Goal: Task Accomplishment & Management: Complete application form

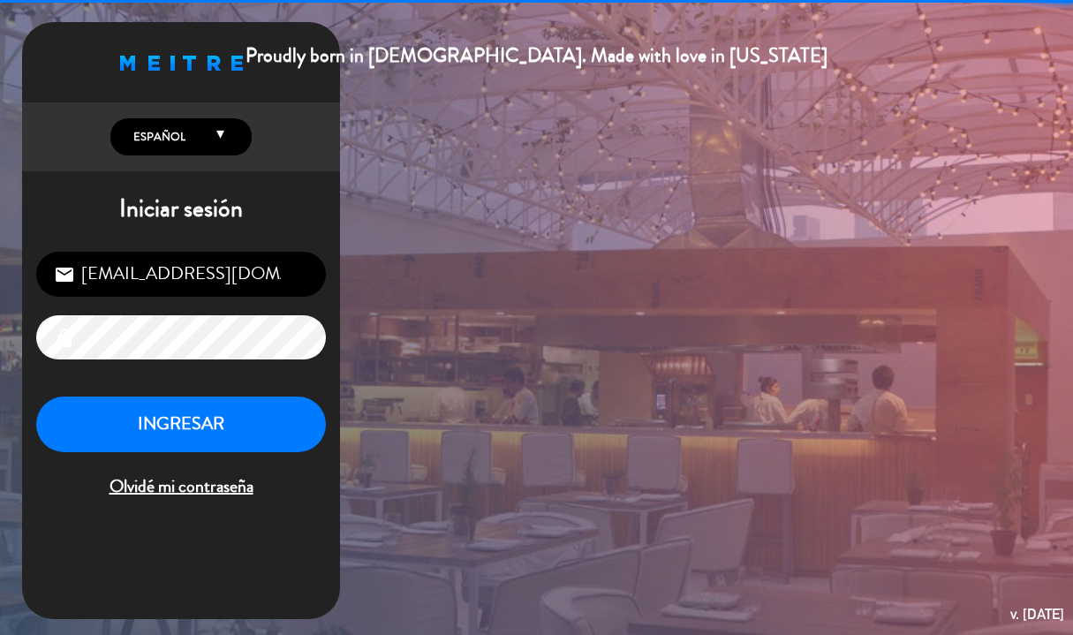
click at [208, 271] on input "[EMAIL_ADDRESS][DOMAIN_NAME]" at bounding box center [181, 274] width 290 height 45
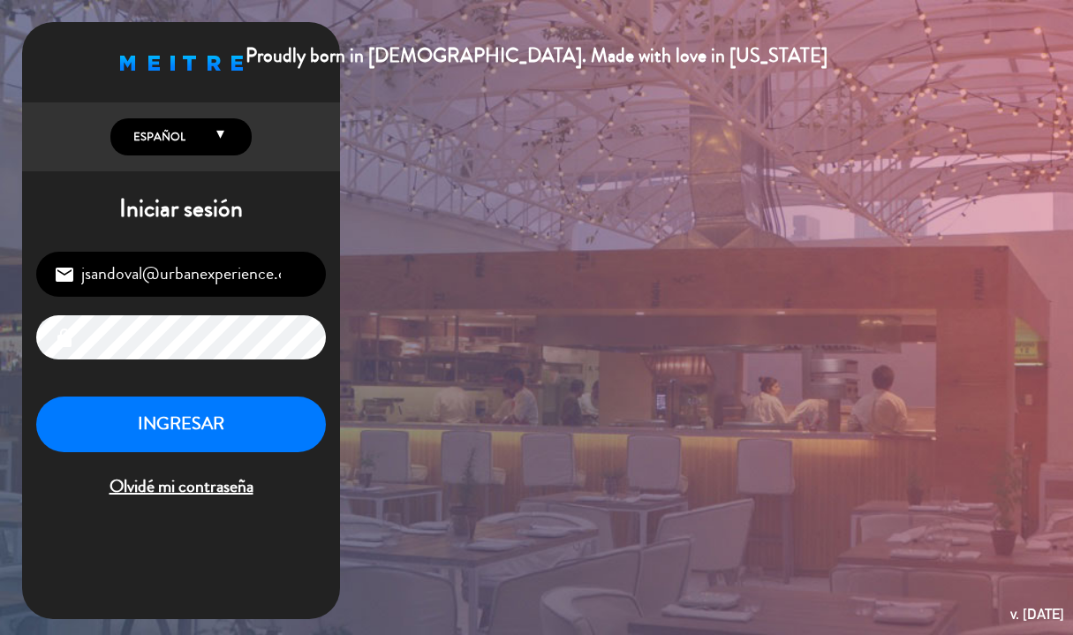
type input "[EMAIL_ADDRESS][DOMAIN_NAME]"
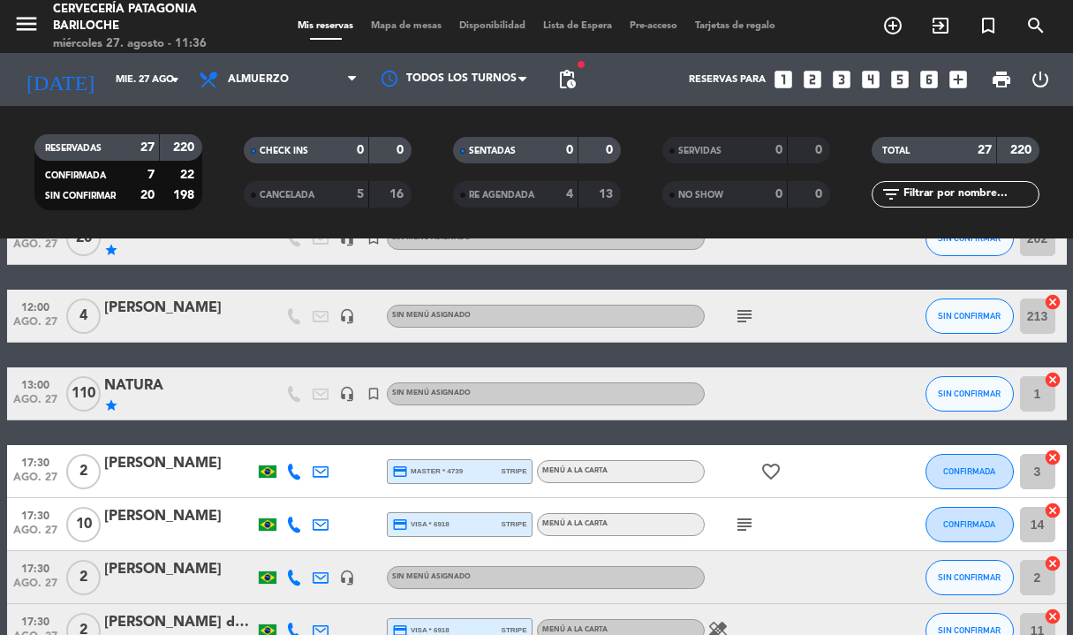
scroll to position [113, 0]
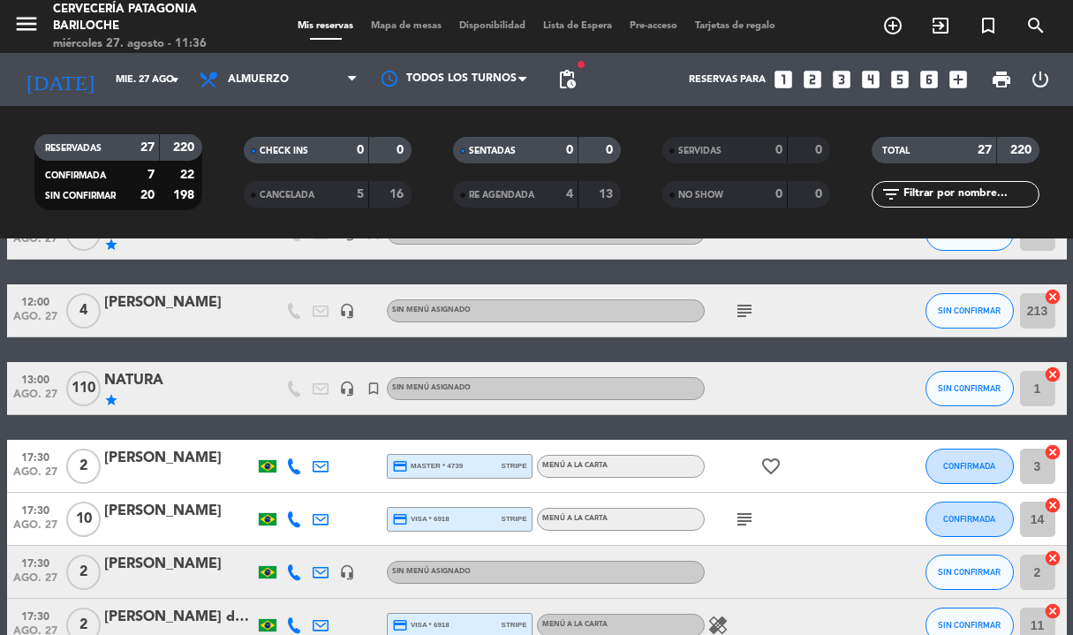
click at [421, 17] on div "menu Cervecería Patagonia Bariloche miércoles 27. agosto - 11:36 Mis reservas M…" at bounding box center [536, 26] width 1073 height 53
click at [393, 35] on div "menu Cervecería Patagonia Bariloche miércoles 27. agosto - 11:36 Mis reservas M…" at bounding box center [536, 26] width 1073 height 53
click at [395, 31] on span "Mapa de mesas" at bounding box center [406, 26] width 88 height 10
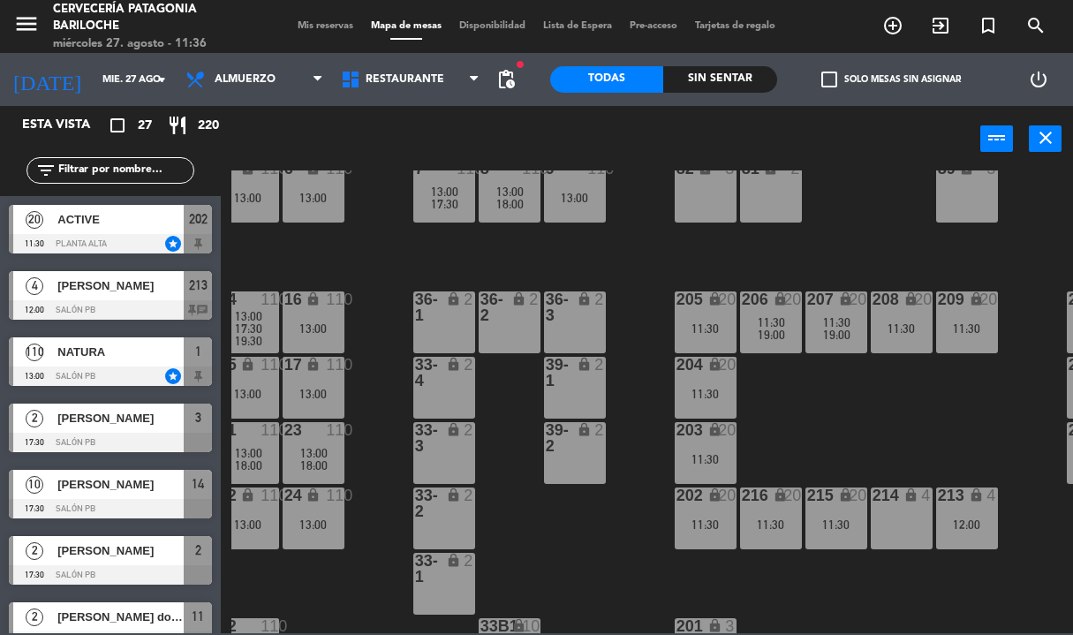
scroll to position [172, 345]
click at [973, 506] on div "213 lock 4 12:00" at bounding box center [966, 519] width 62 height 62
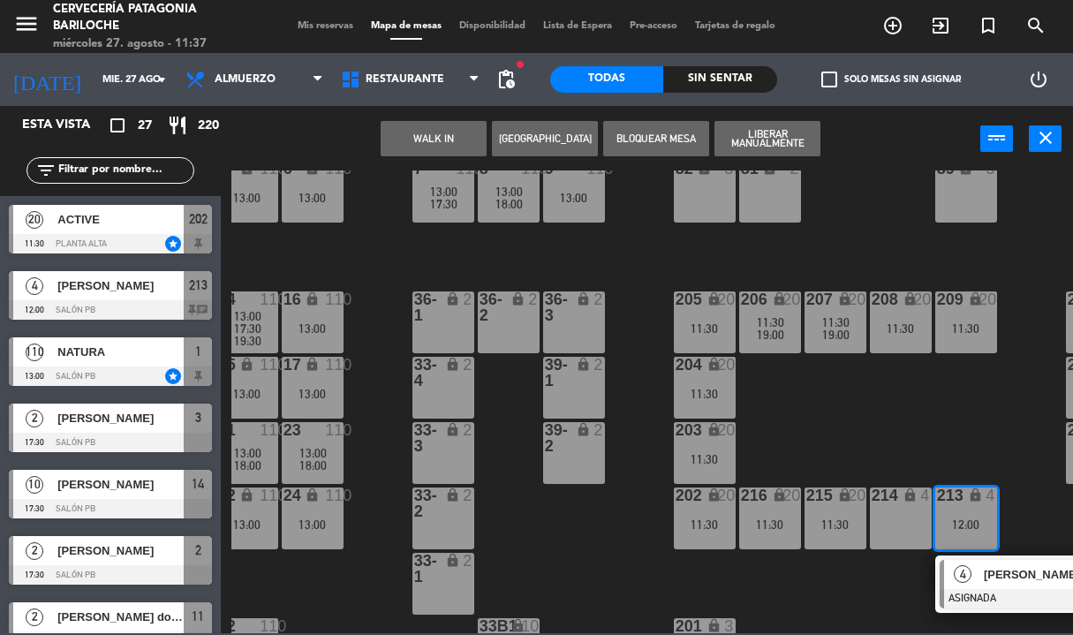
click at [897, 512] on div "214 lock 4" at bounding box center [901, 519] width 62 height 62
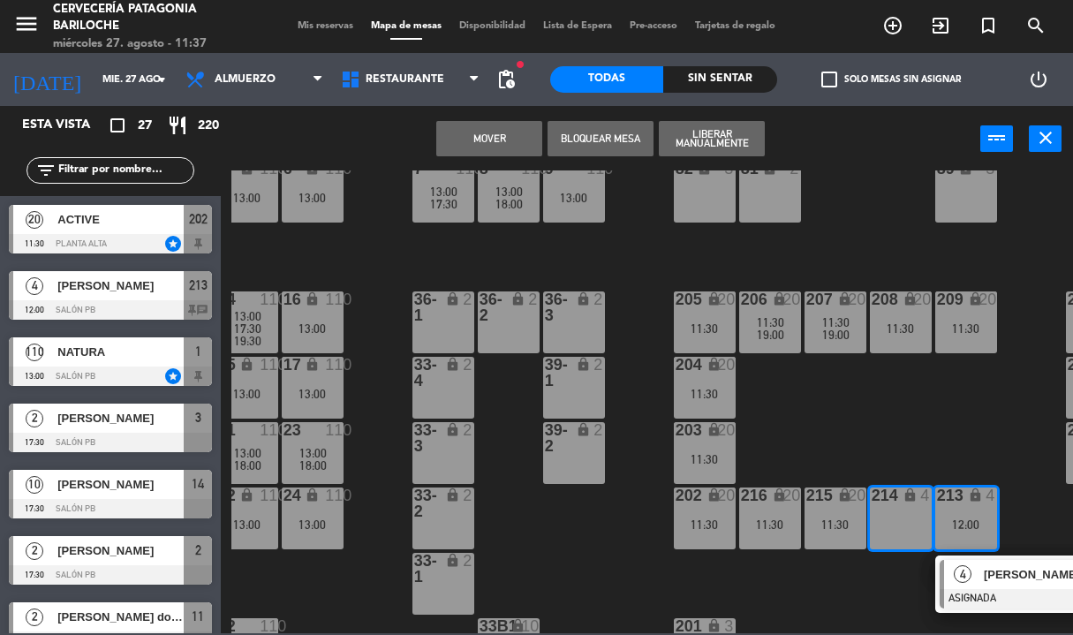
click at [898, 412] on div "101 lock 8 102 lock 8 104 lock 2 105 lock 2 106 lock 2 103 lock 2 107 lock 2 10…" at bounding box center [652, 401] width 842 height 463
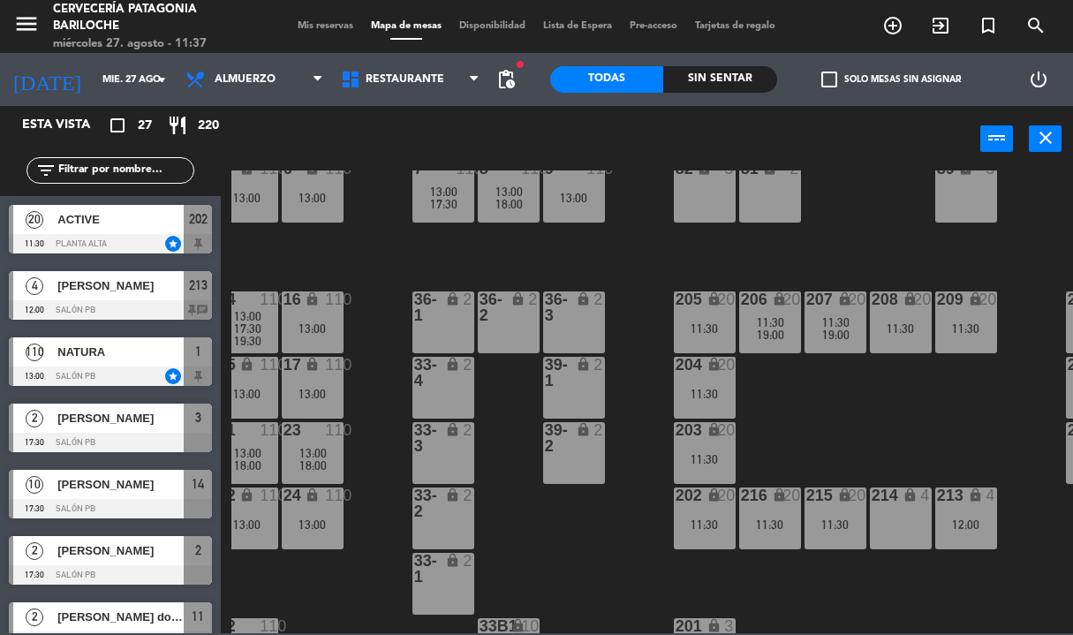
click at [907, 518] on div "214 lock 4" at bounding box center [901, 519] width 62 height 62
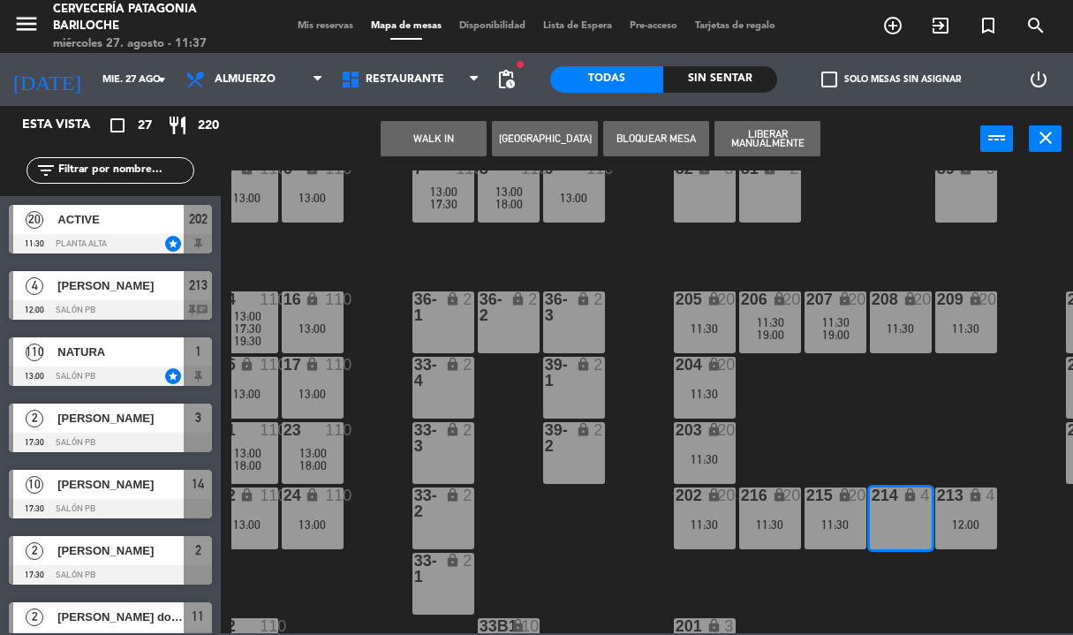
click at [551, 139] on button "[GEOGRAPHIC_DATA]" at bounding box center [545, 138] width 106 height 35
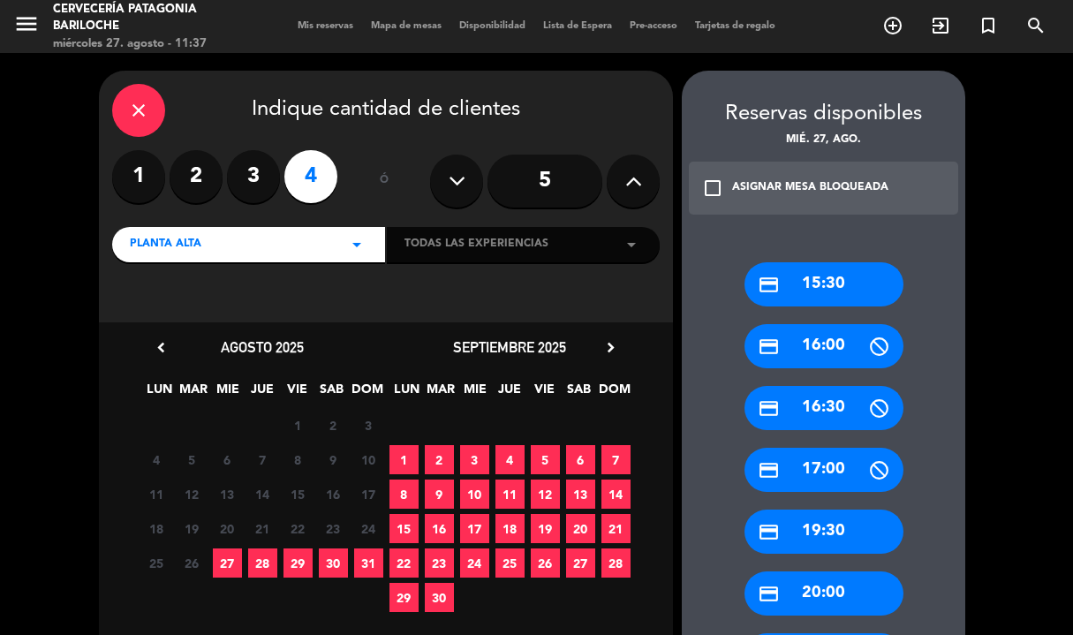
click at [655, 171] on button at bounding box center [633, 181] width 53 height 53
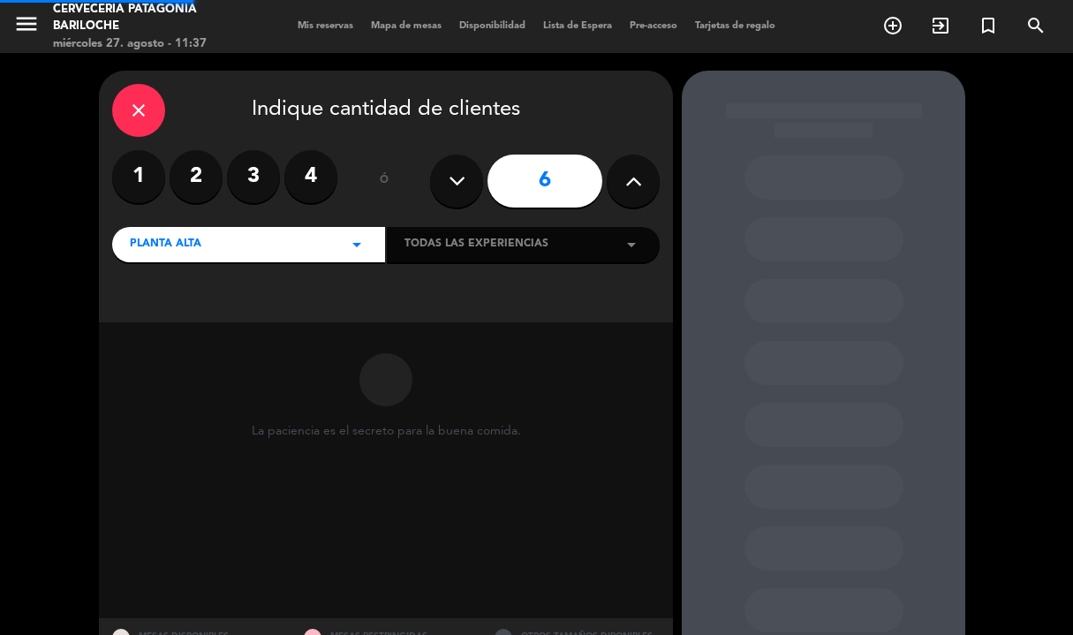
click at [655, 171] on button at bounding box center [633, 181] width 53 height 53
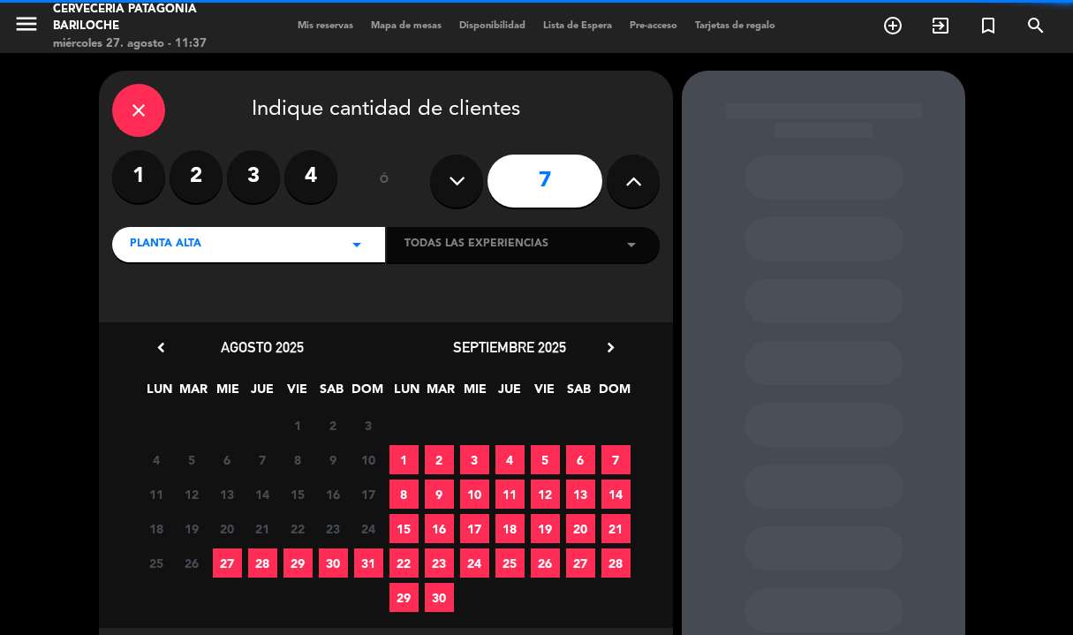
click at [655, 171] on button at bounding box center [633, 181] width 53 height 53
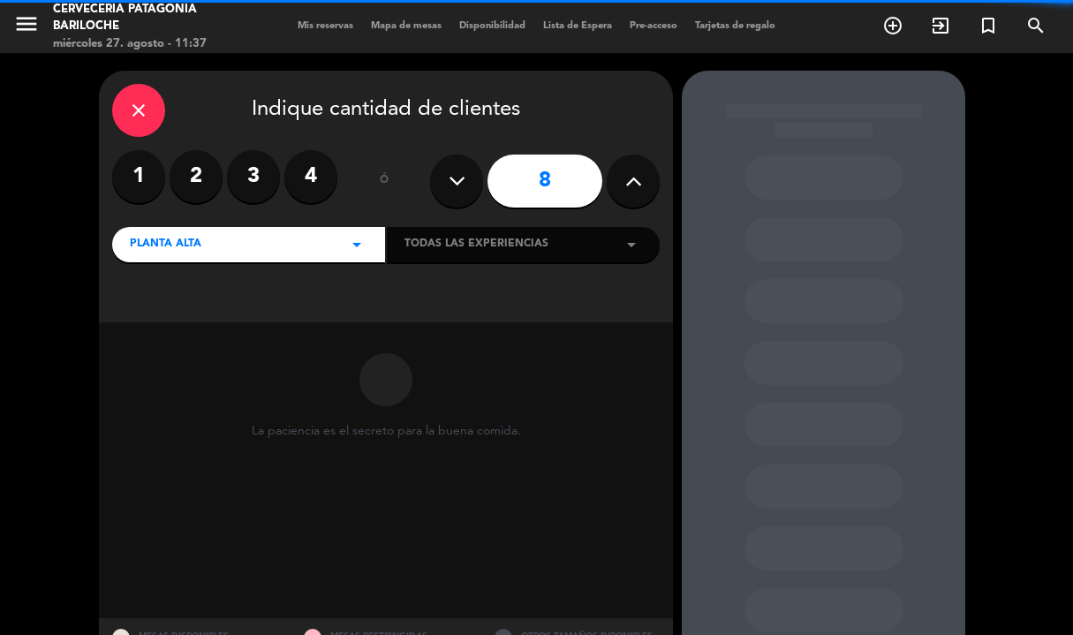
click at [655, 171] on button at bounding box center [633, 181] width 53 height 53
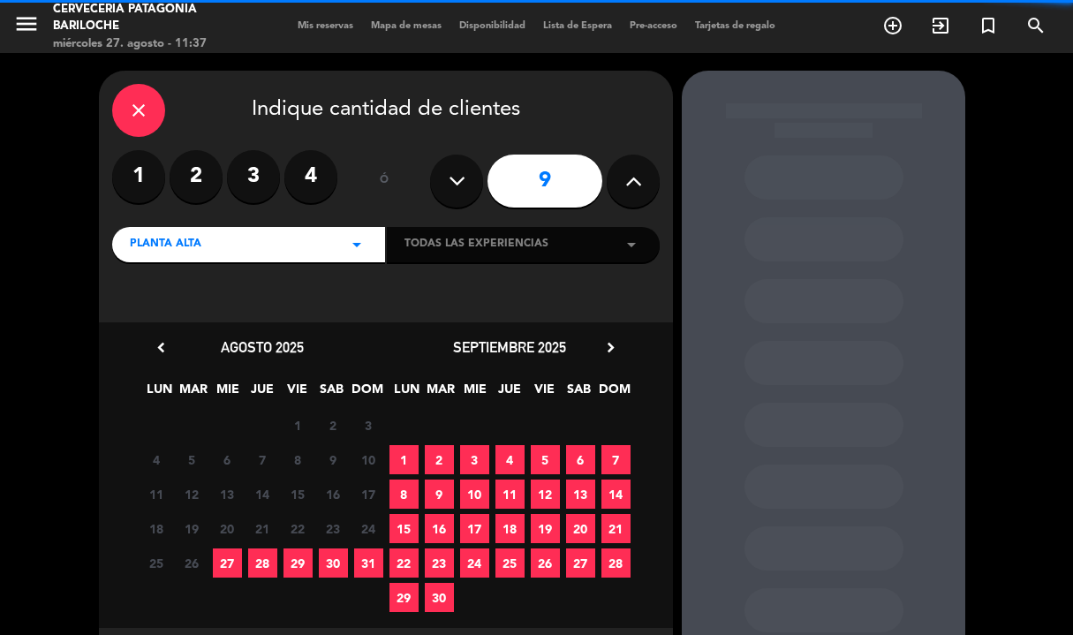
click at [655, 171] on button at bounding box center [633, 181] width 53 height 53
type input "10"
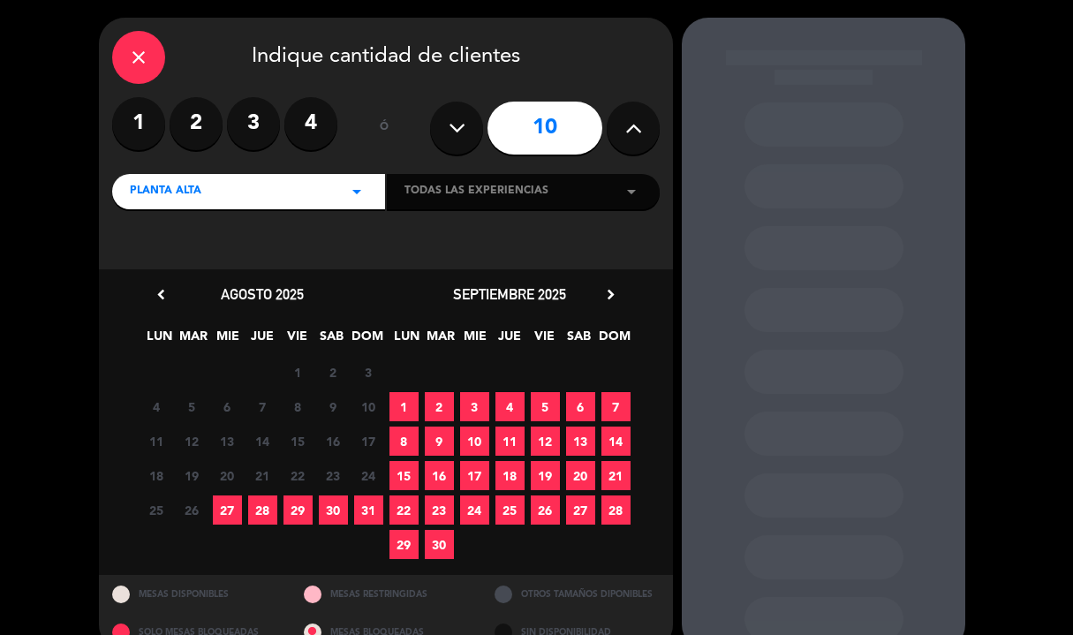
scroll to position [70, 0]
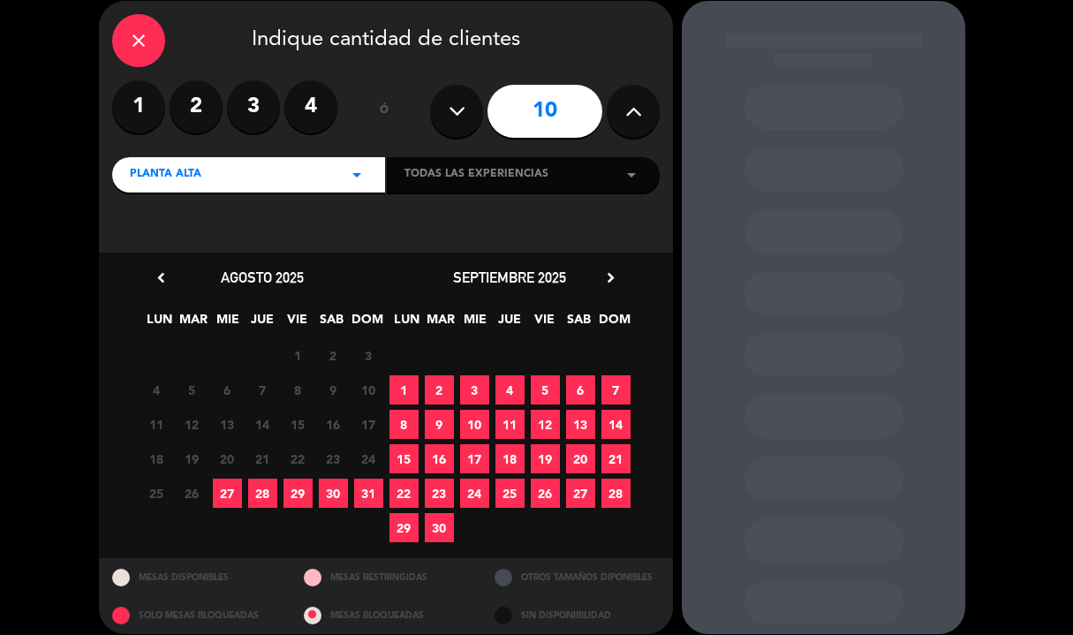
click at [226, 493] on span "27" at bounding box center [227, 493] width 29 height 29
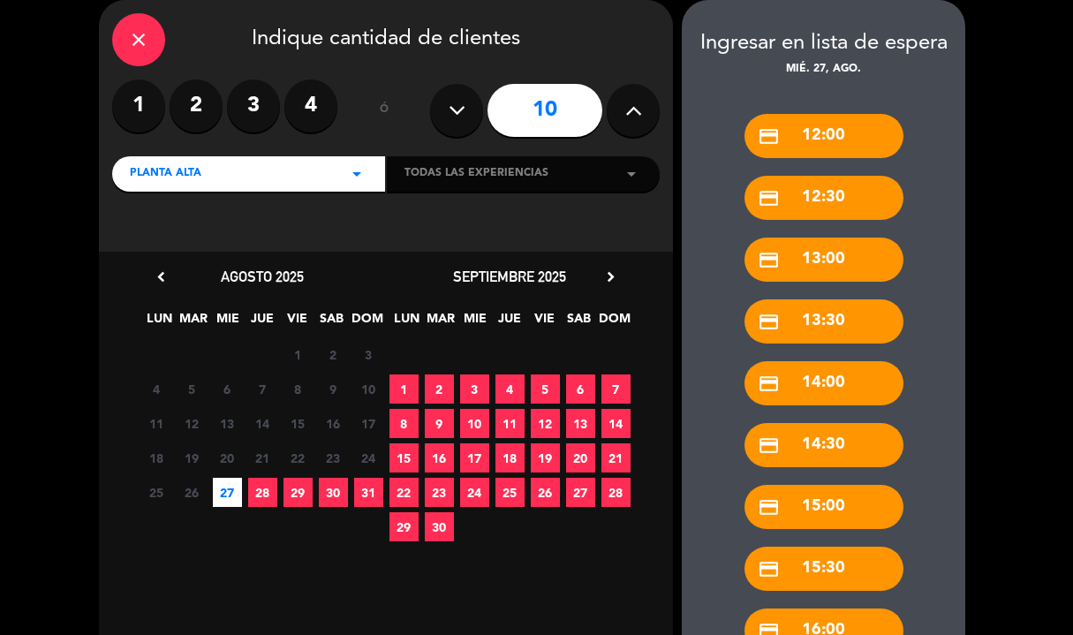
click at [849, 368] on div "credit_card 14:00" at bounding box center [824, 383] width 159 height 44
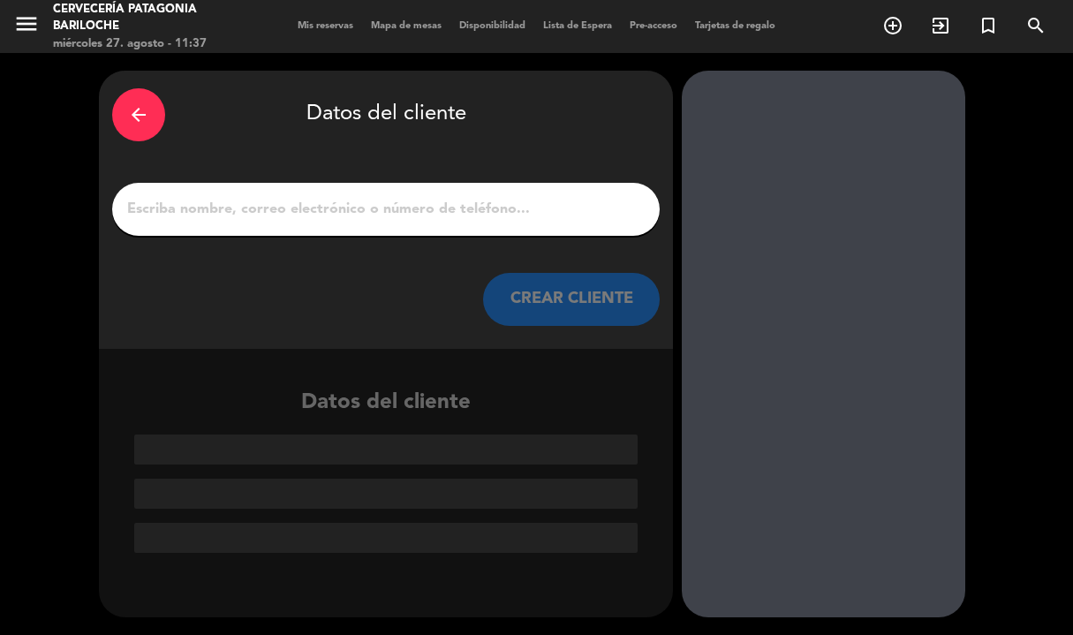
scroll to position [0, 0]
click at [301, 207] on input "1" at bounding box center [385, 209] width 521 height 25
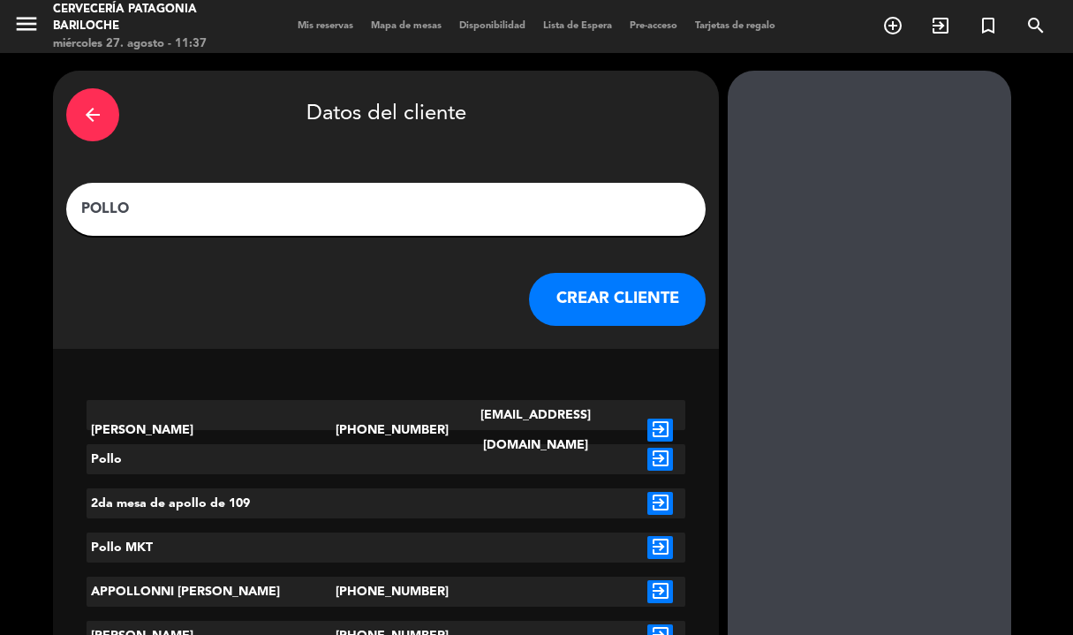
type input "POLLO"
click at [647, 464] on icon "exit_to_app" at bounding box center [660, 459] width 26 height 23
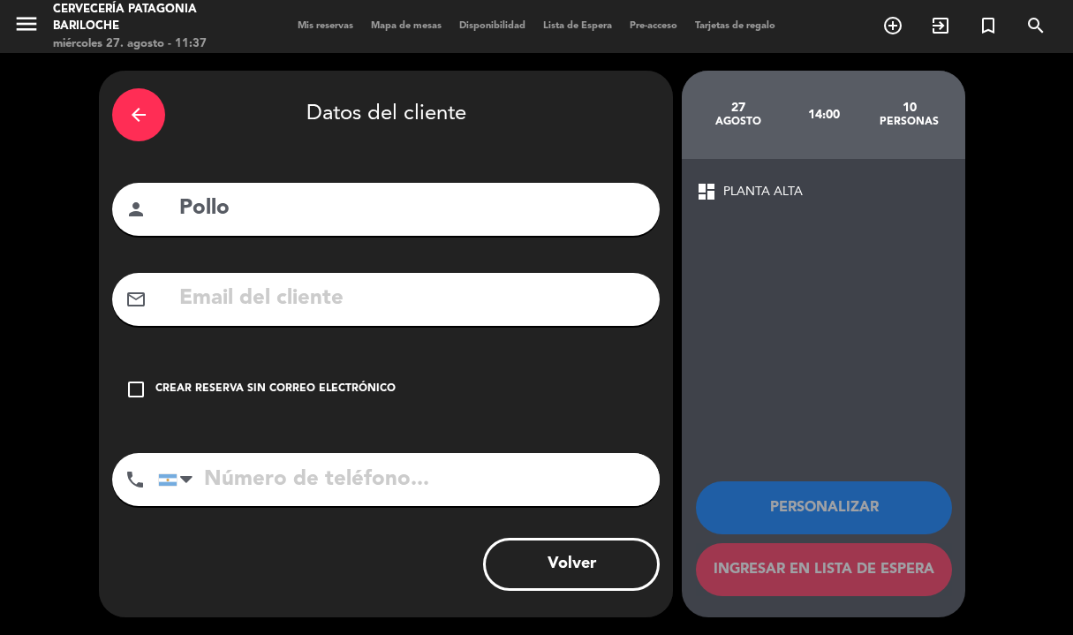
click at [139, 390] on icon "check_box_outline_blank" at bounding box center [135, 389] width 21 height 21
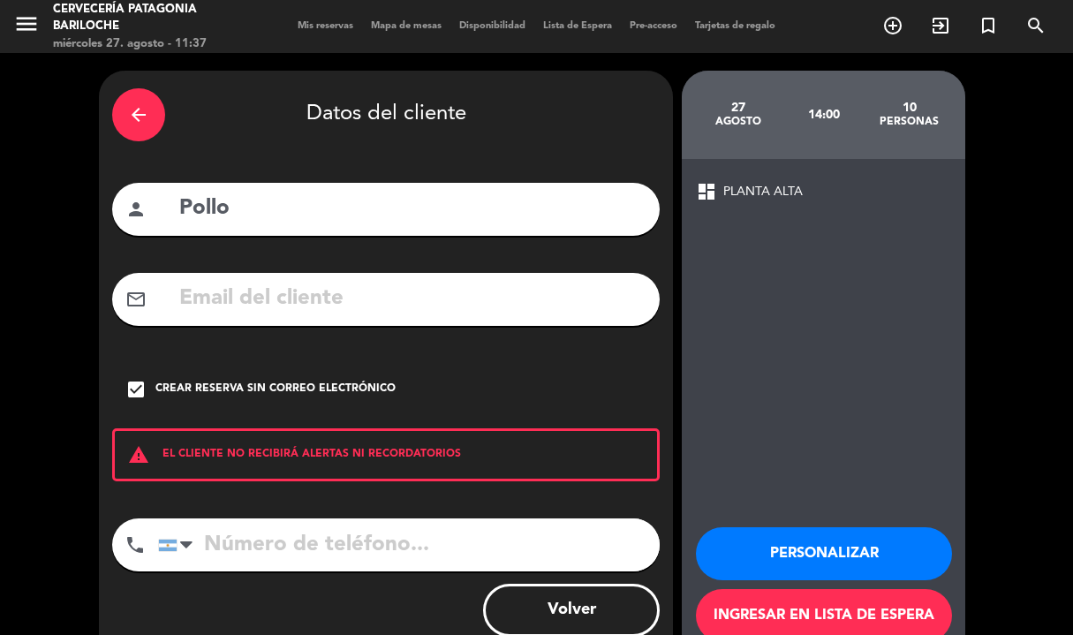
click at [829, 557] on button "Personalizar" at bounding box center [824, 553] width 256 height 53
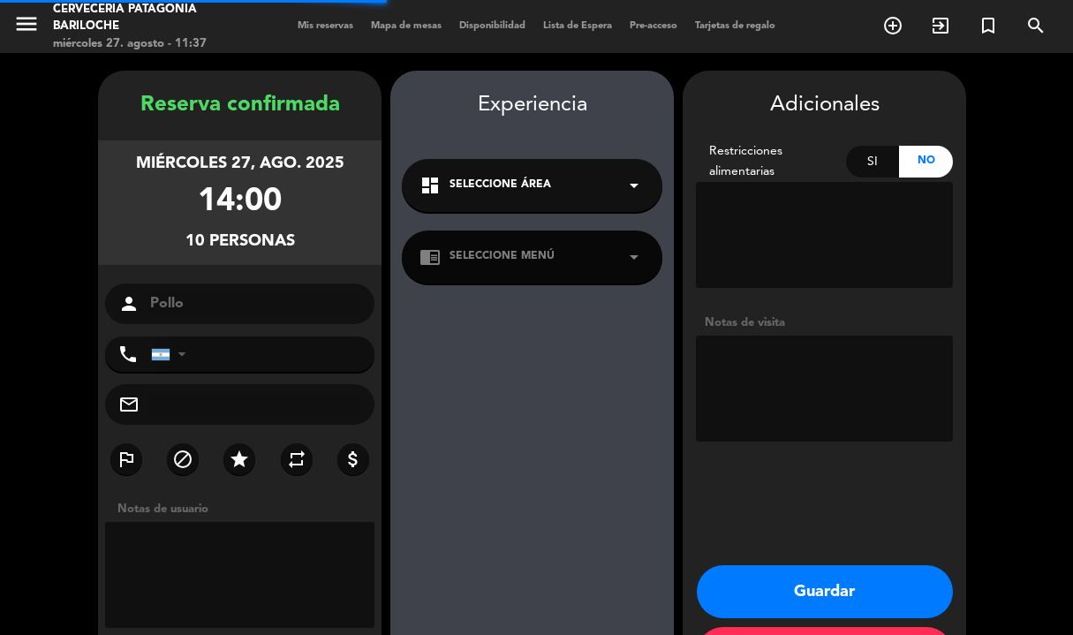
scroll to position [71, 0]
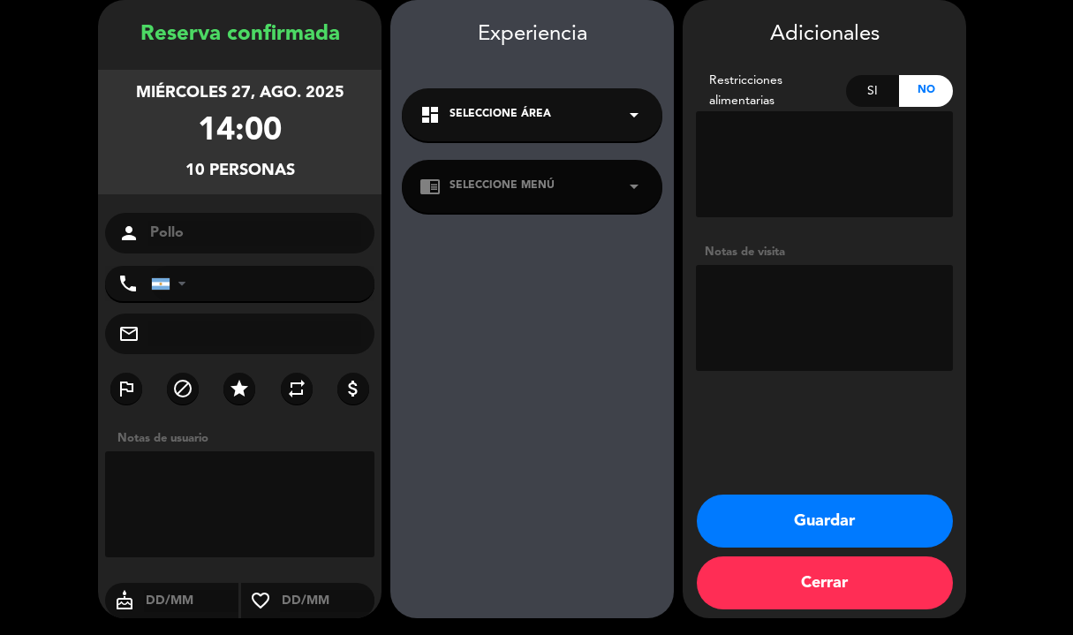
click at [868, 284] on textarea at bounding box center [824, 318] width 257 height 106
type textarea "VIENE DE PARTE DEL POLLO QUILMES"
click at [838, 520] on button "Guardar" at bounding box center [825, 521] width 256 height 53
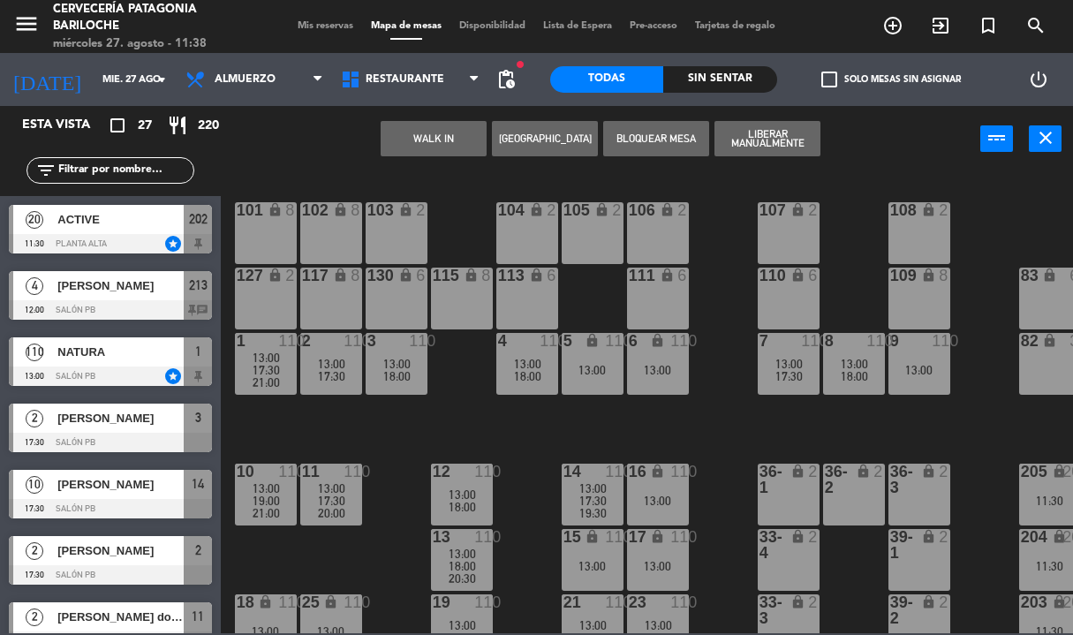
click at [337, 26] on span "Mis reservas" at bounding box center [325, 26] width 73 height 10
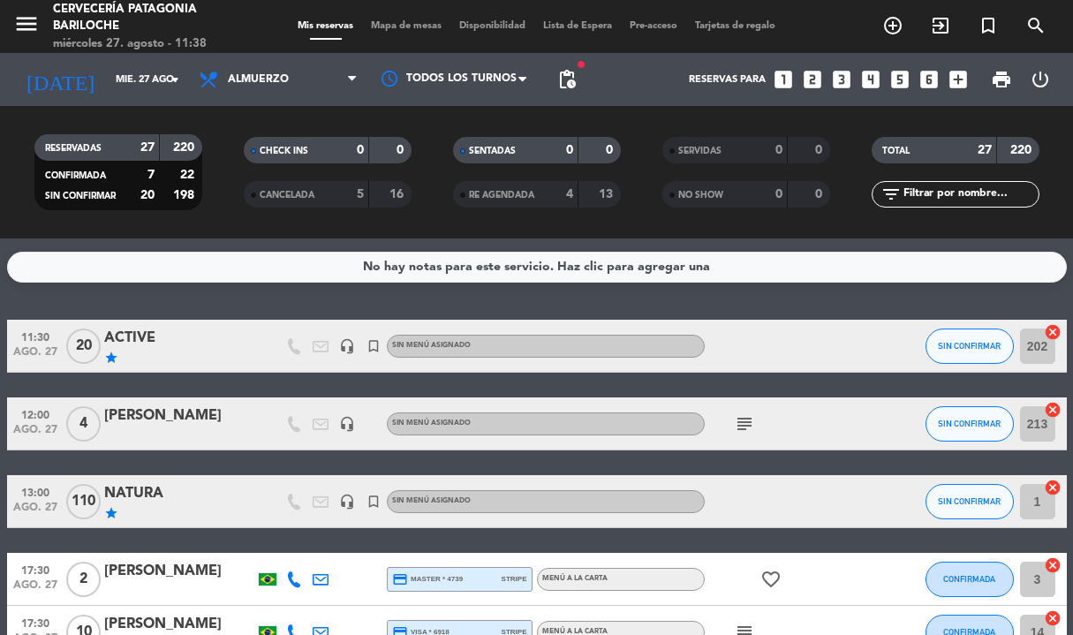
click at [948, 197] on input "text" at bounding box center [970, 194] width 137 height 19
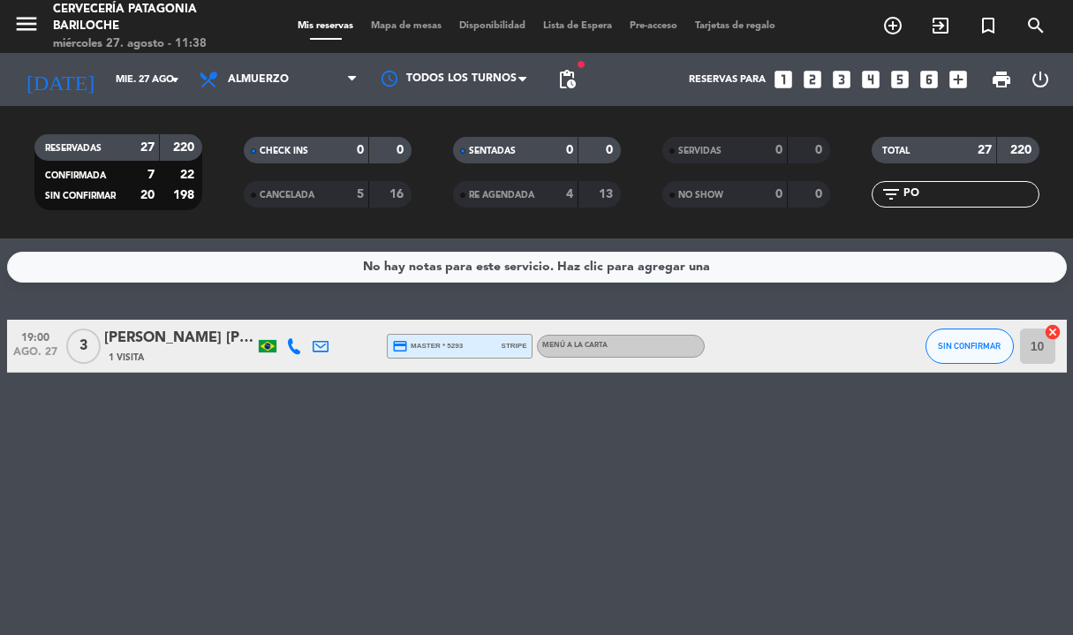
type input "P"
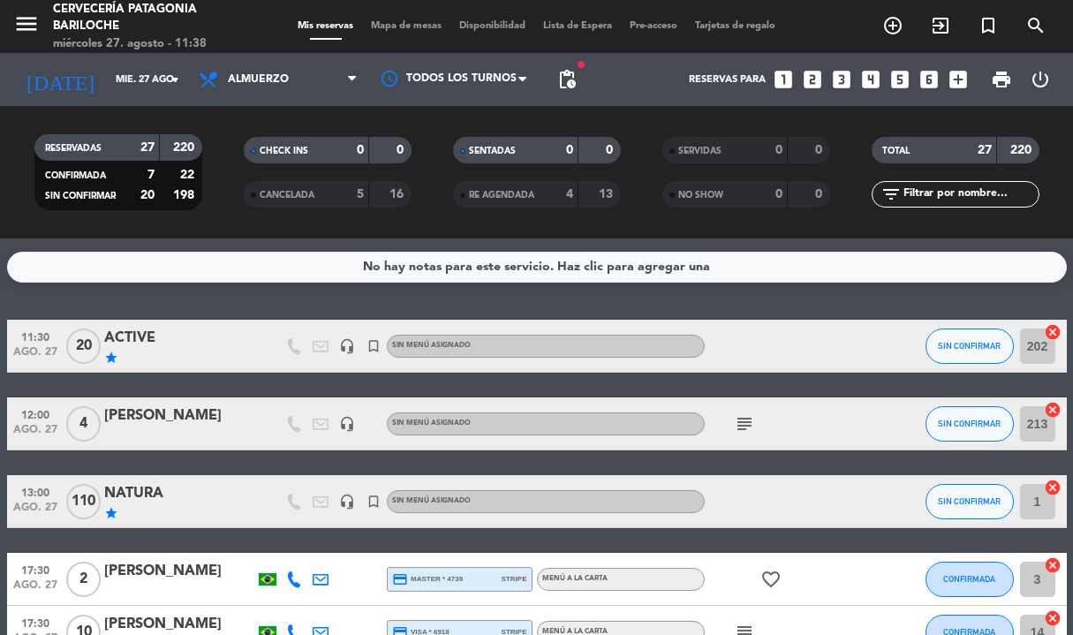
click at [389, 21] on span "Mapa de mesas" at bounding box center [406, 26] width 88 height 10
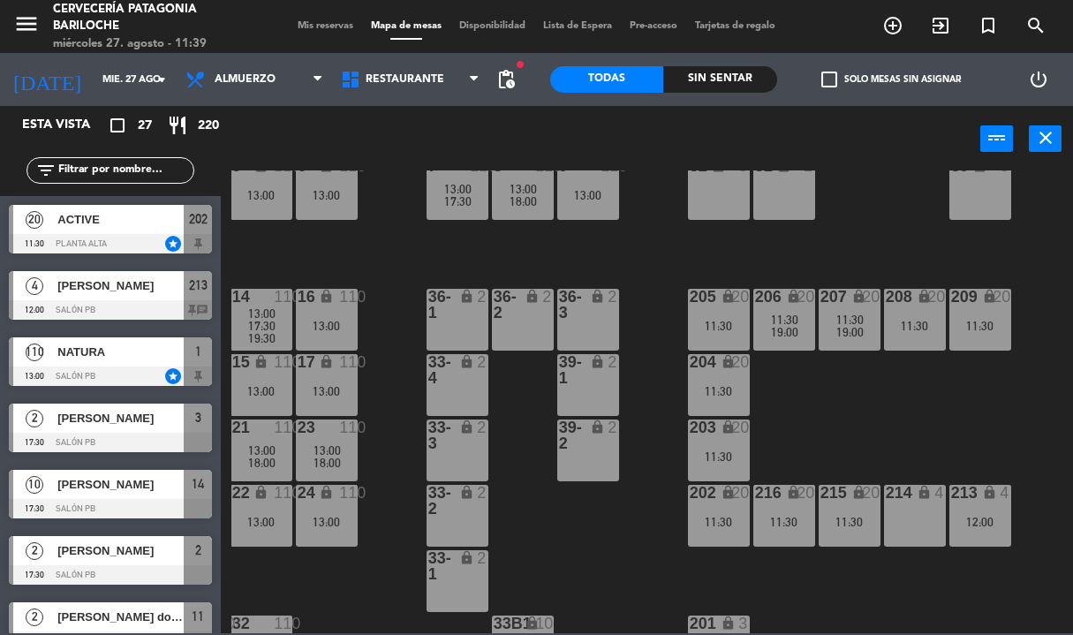
scroll to position [177, 331]
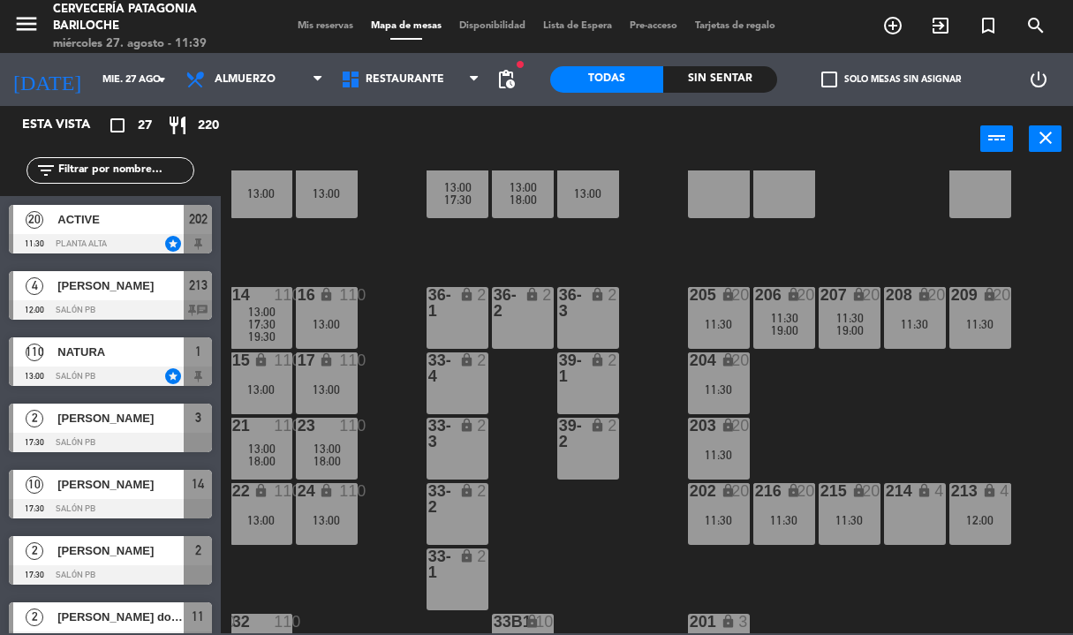
click at [926, 519] on div "214 lock 4" at bounding box center [915, 514] width 62 height 62
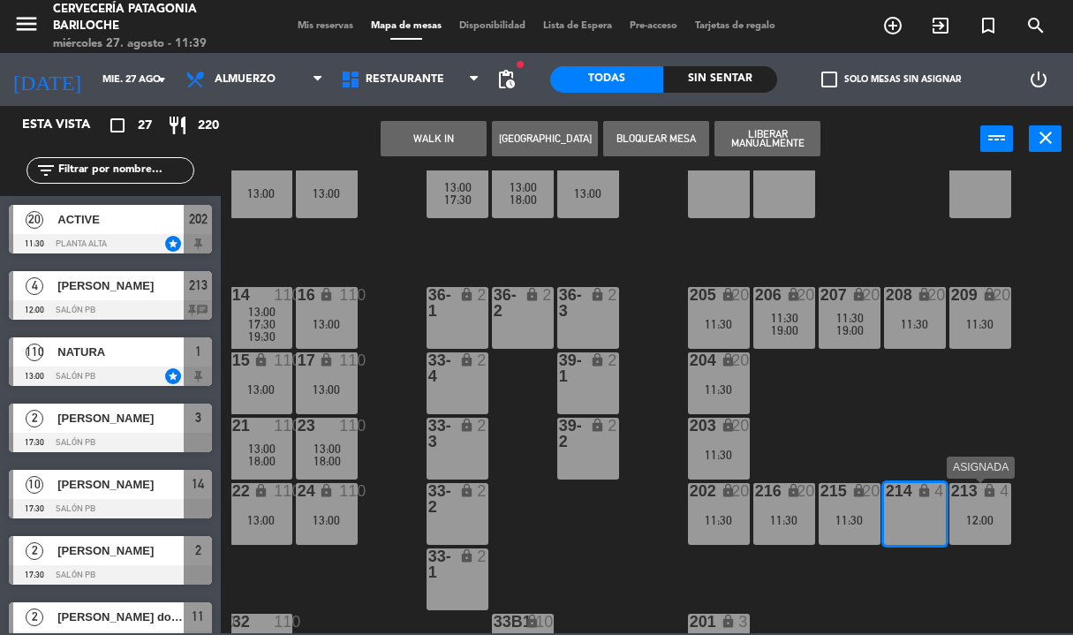
click at [980, 510] on div "213 lock 4 12:00" at bounding box center [981, 514] width 62 height 62
click at [834, 508] on div "215 lock 20 11:30" at bounding box center [850, 514] width 62 height 62
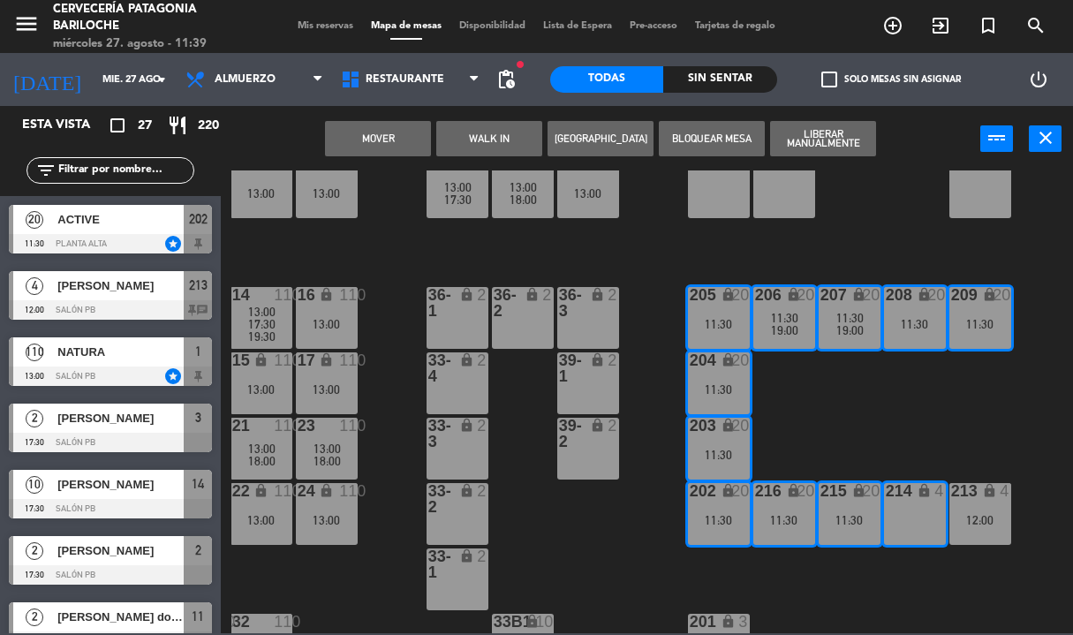
click at [980, 420] on div "101 lock 8 102 lock 8 104 lock 2 105 lock 2 106 lock 2 103 lock 2 107 lock 2 10…" at bounding box center [652, 401] width 842 height 463
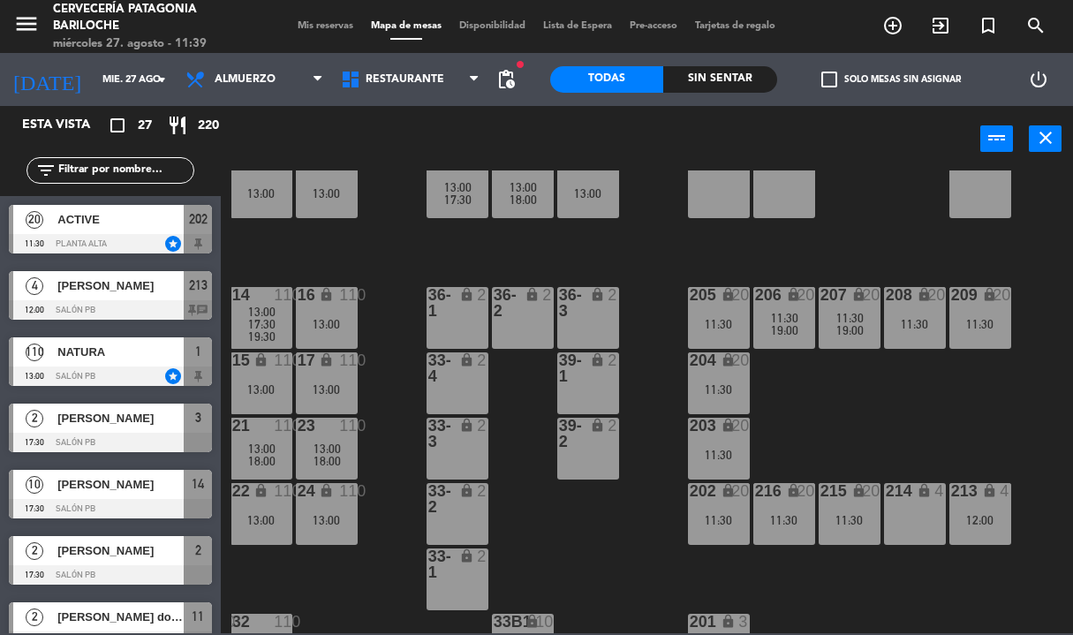
click at [921, 512] on div "214 lock 4" at bounding box center [915, 514] width 62 height 62
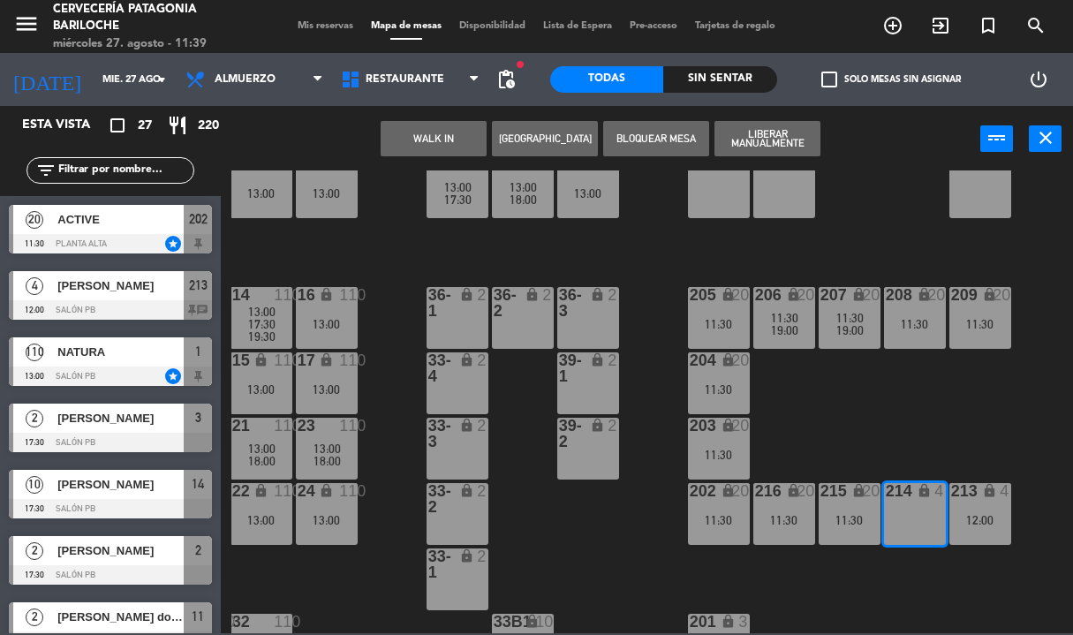
click at [980, 512] on div "213 lock 4 12:00" at bounding box center [981, 514] width 62 height 62
click at [960, 390] on div "101 lock 8 102 lock 8 104 lock 2 105 lock 2 106 lock 2 103 lock 2 107 lock 2 10…" at bounding box center [652, 401] width 842 height 463
